Goal: Task Accomplishment & Management: Complete application form

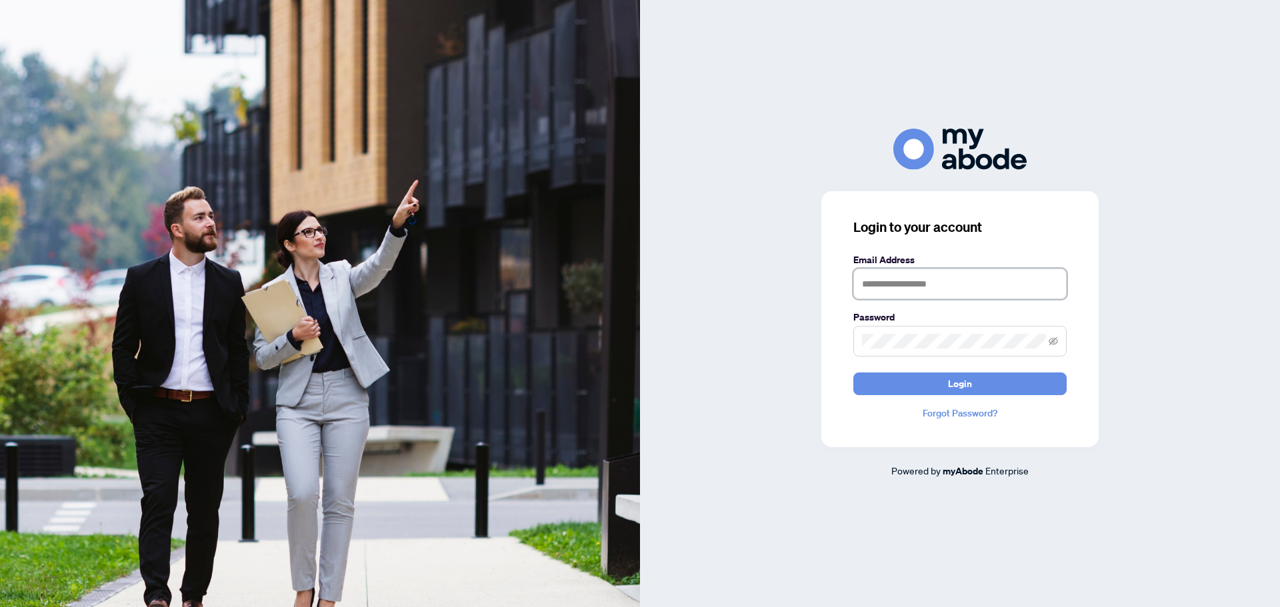
type input "**********"
click at [946, 379] on button "Login" at bounding box center [959, 384] width 213 height 23
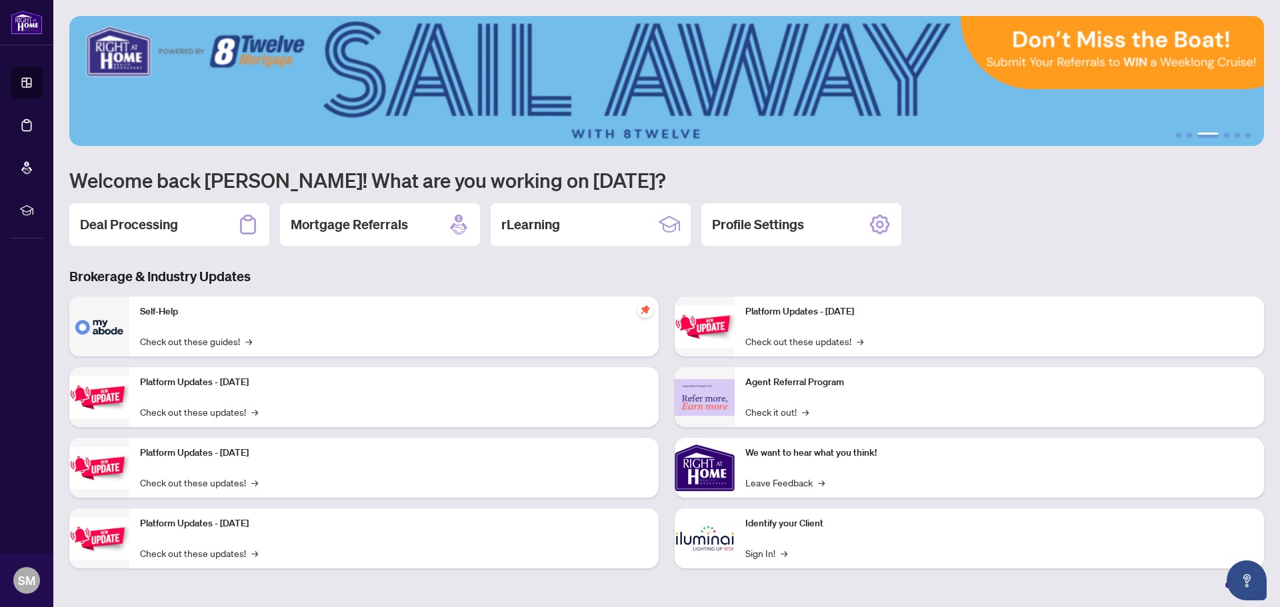
click at [132, 235] on div "Deal Processing" at bounding box center [169, 224] width 200 height 43
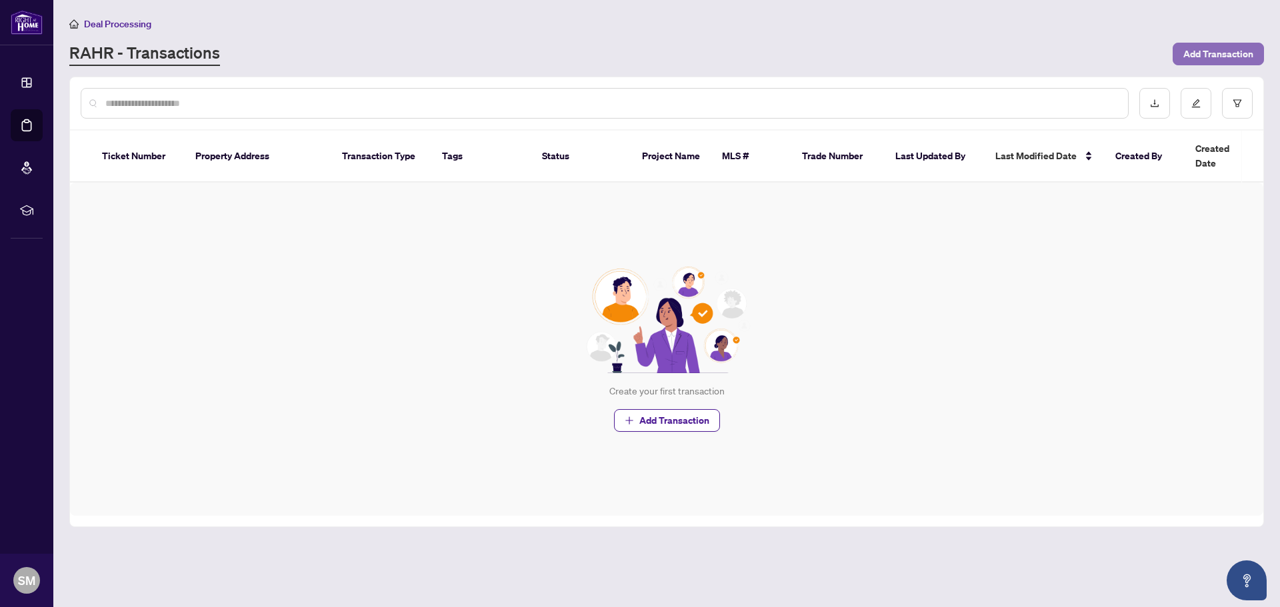
click at [1187, 55] on span "Add Transaction" at bounding box center [1218, 53] width 70 height 21
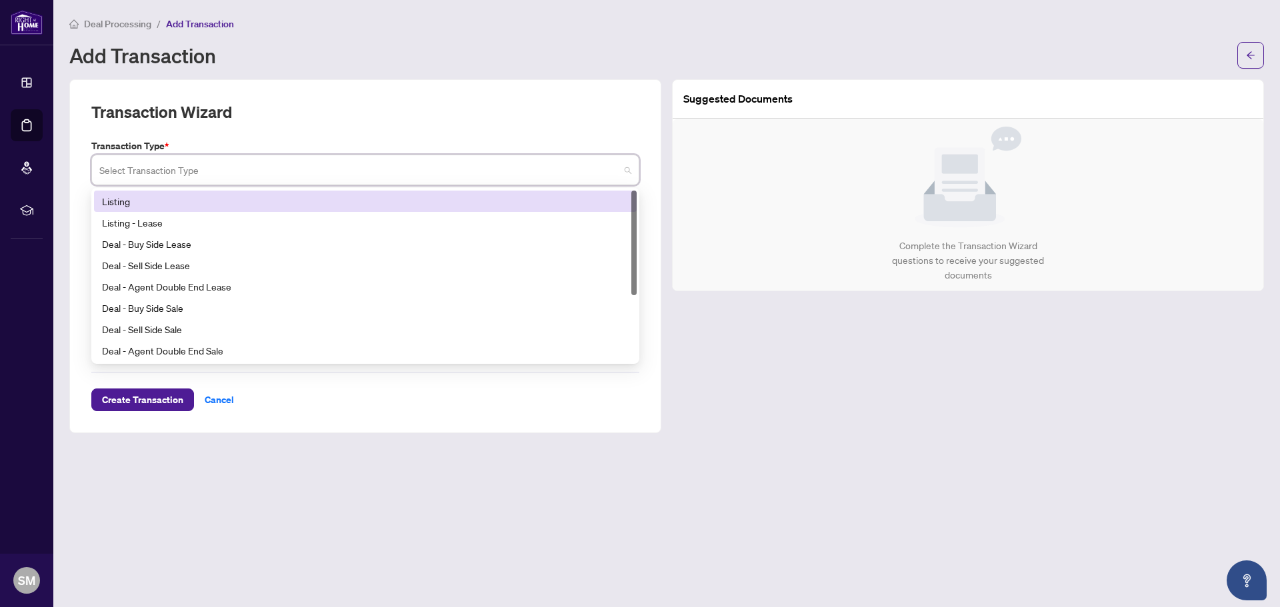
click at [467, 165] on input "search" at bounding box center [359, 171] width 520 height 29
click at [255, 209] on div "Listing" at bounding box center [365, 201] width 543 height 21
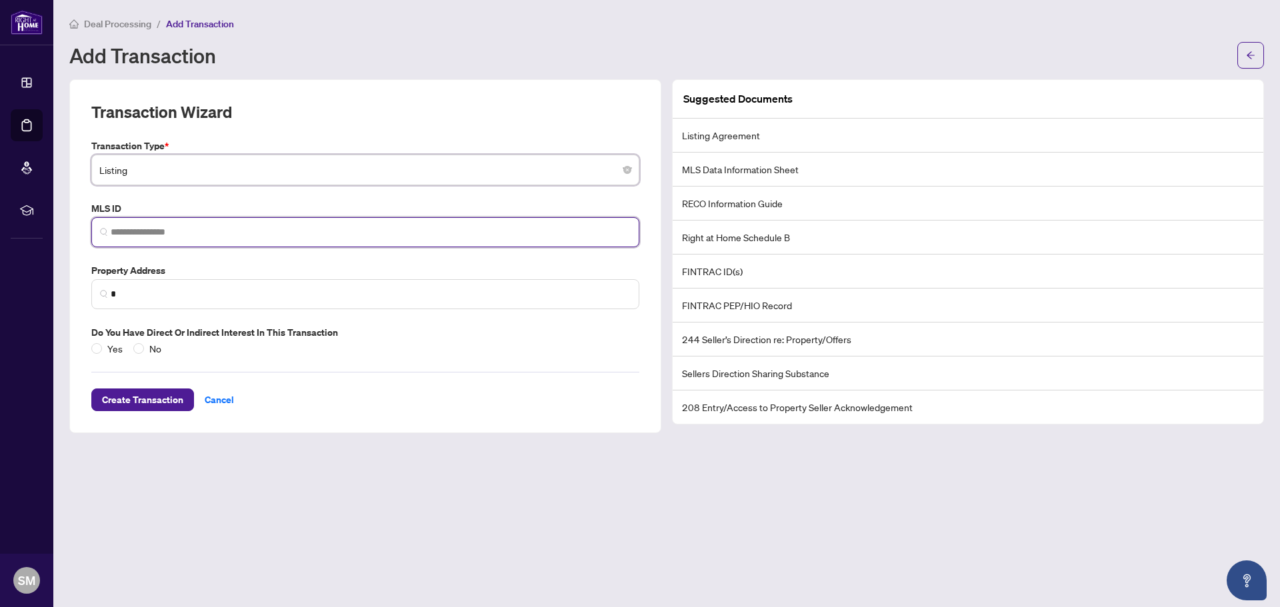
click at [258, 225] on input "search" at bounding box center [371, 232] width 520 height 14
